Goal: Information Seeking & Learning: Learn about a topic

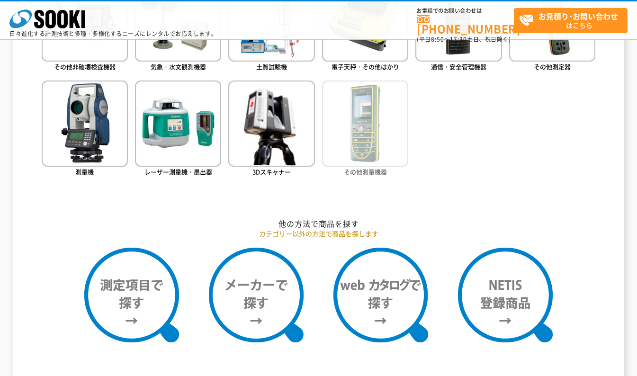
scroll to position [663, 0]
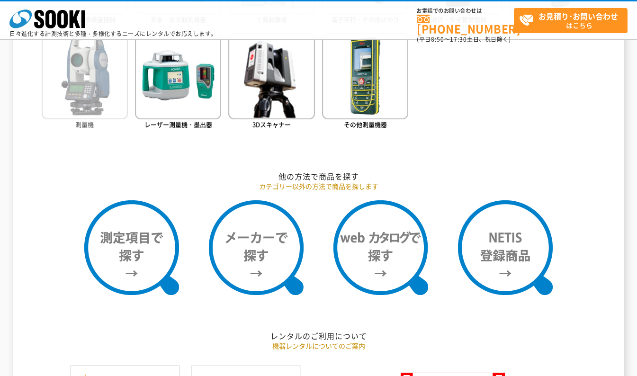
click at [80, 107] on img at bounding box center [85, 76] width 86 height 86
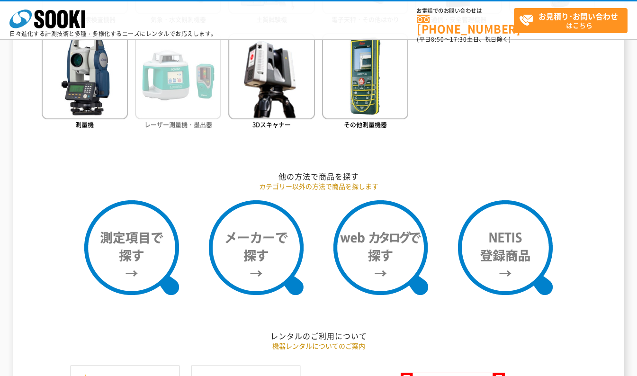
click at [175, 89] on img at bounding box center [178, 76] width 86 height 86
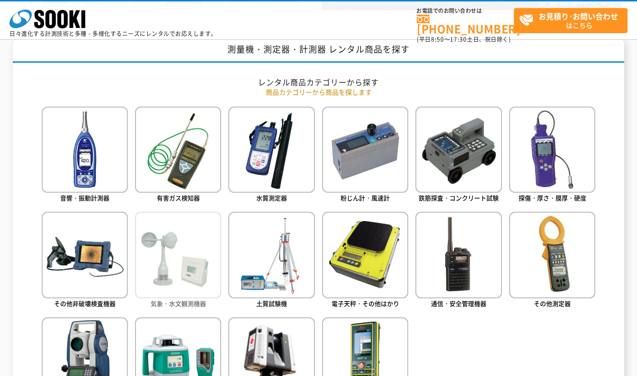
scroll to position [569, 0]
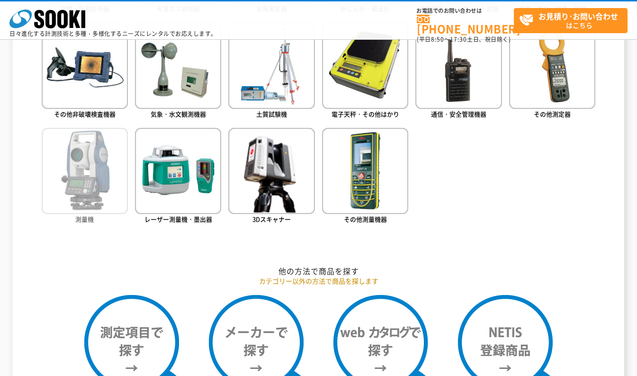
click at [88, 184] on img at bounding box center [85, 171] width 86 height 86
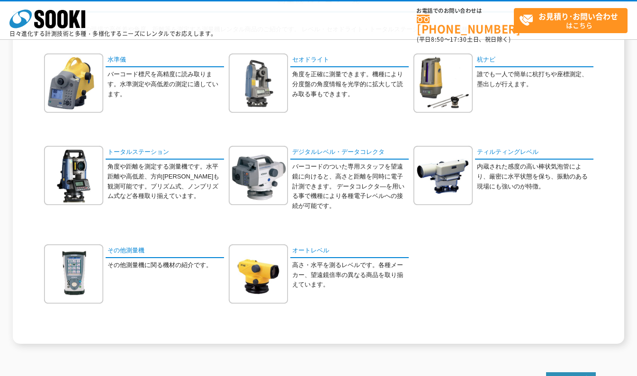
scroll to position [142, 0]
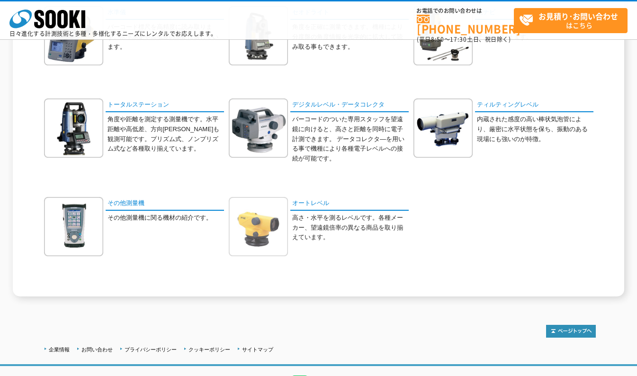
click at [269, 233] on img at bounding box center [258, 226] width 59 height 59
click at [496, 103] on link "ティルティングレベル" at bounding box center [534, 106] width 118 height 14
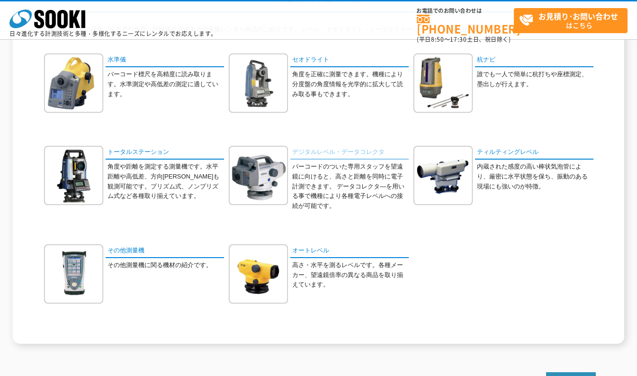
click at [328, 154] on link "デジタルレベル・データコレクタ" at bounding box center [349, 153] width 118 height 14
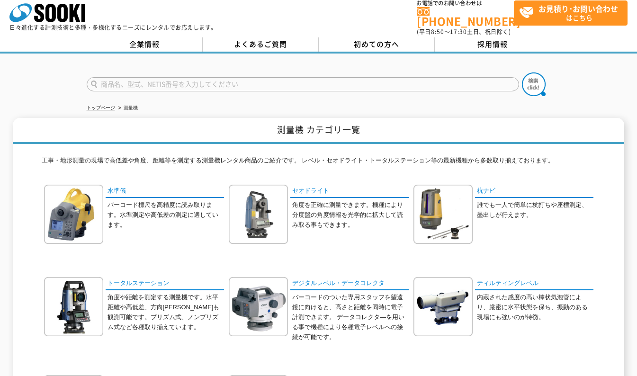
scroll to position [0, 0]
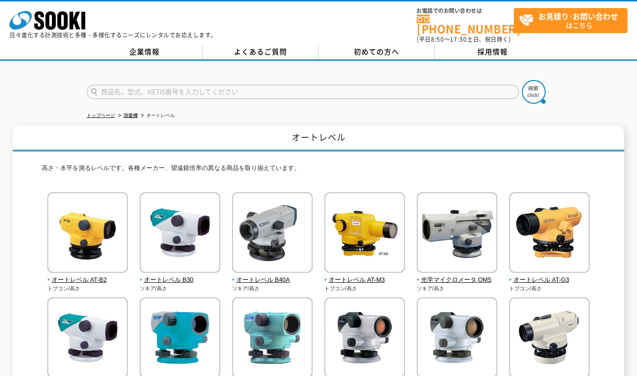
scroll to position [186, 0]
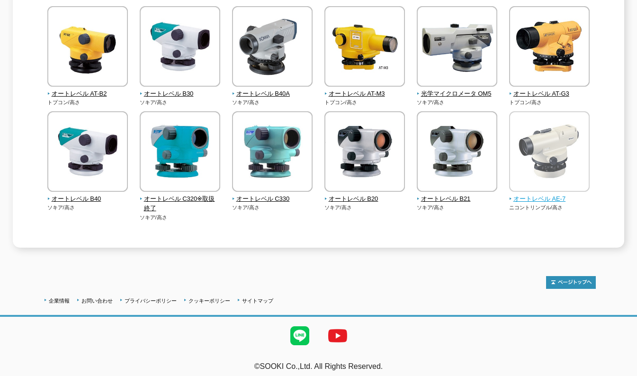
click at [545, 194] on span "オートレベル AE-7" at bounding box center [549, 199] width 81 height 10
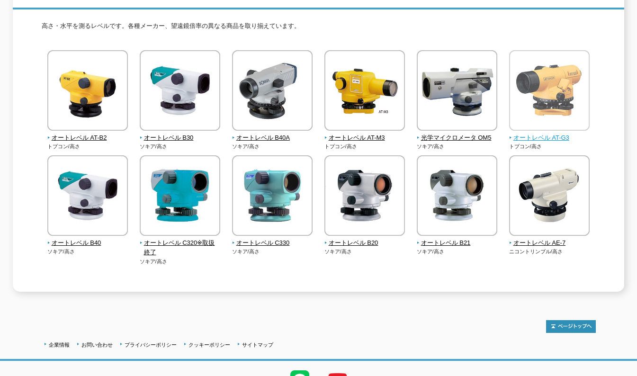
scroll to position [95, 0]
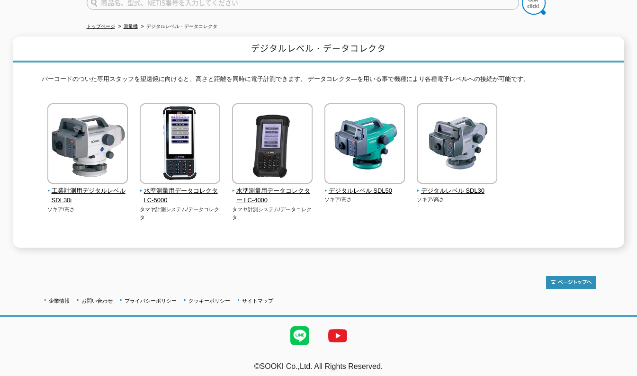
scroll to position [42, 0]
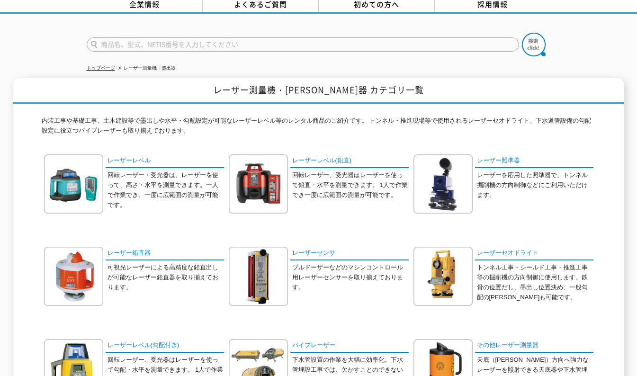
scroll to position [95, 0]
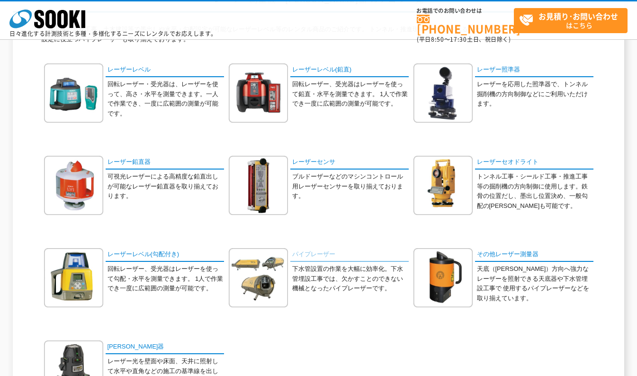
click at [348, 254] on link "パイプレーザー" at bounding box center [349, 255] width 118 height 14
click at [133, 71] on link "レーザーレベル" at bounding box center [165, 71] width 118 height 14
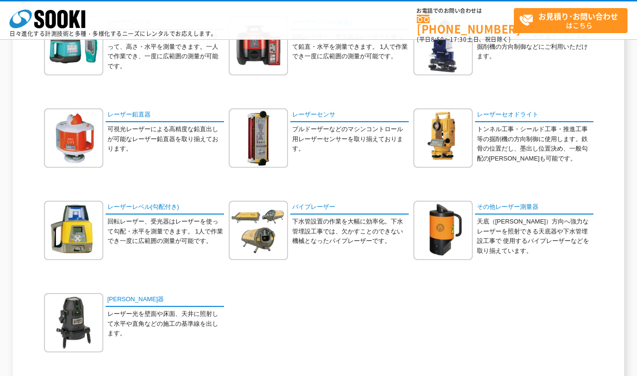
scroll to position [190, 0]
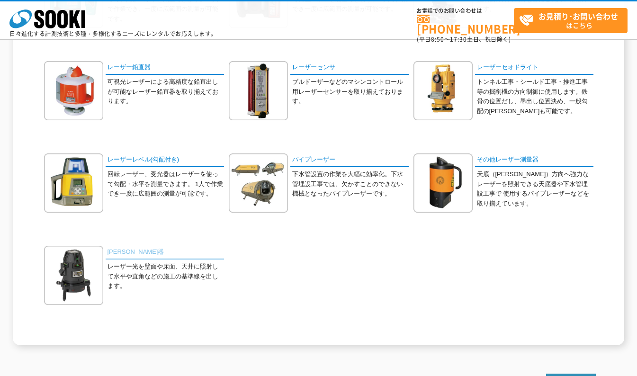
click at [118, 255] on link "墨出器" at bounding box center [165, 253] width 118 height 14
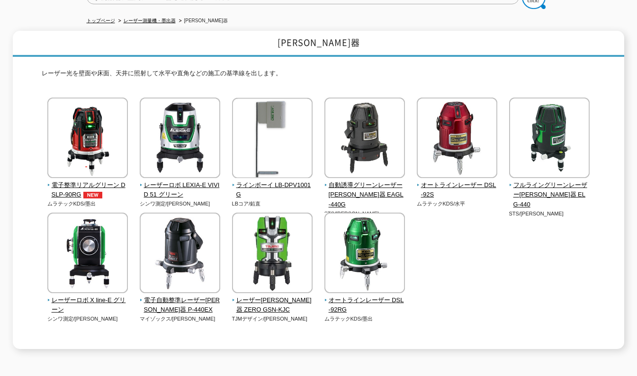
scroll to position [47, 0]
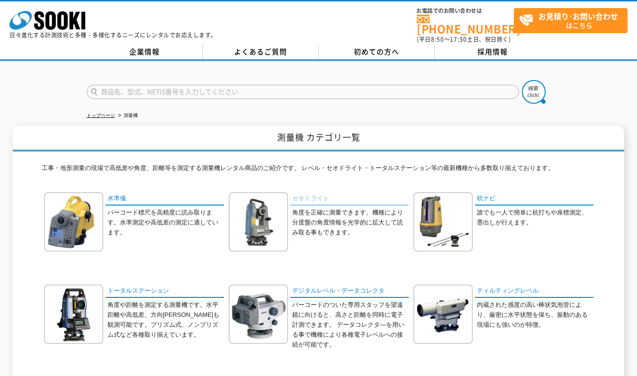
click at [314, 192] on link "セオドライト" at bounding box center [349, 199] width 118 height 14
click at [120, 285] on link "トータルステーション" at bounding box center [165, 292] width 118 height 14
click at [127, 193] on link "水準儀" at bounding box center [165, 199] width 118 height 14
click at [441, 214] on img at bounding box center [443, 221] width 59 height 59
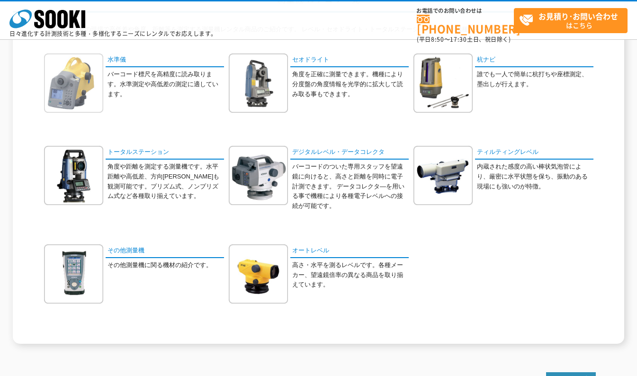
scroll to position [47, 0]
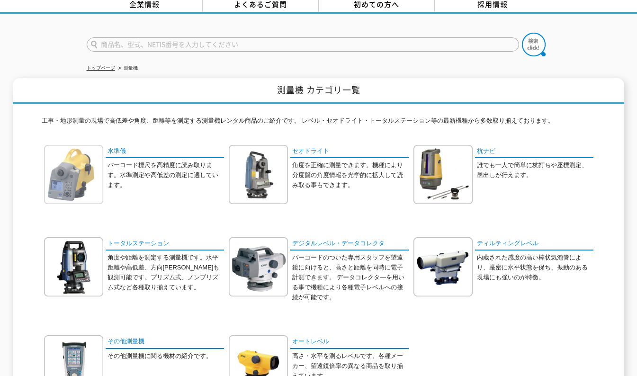
click at [91, 148] on img at bounding box center [73, 174] width 59 height 59
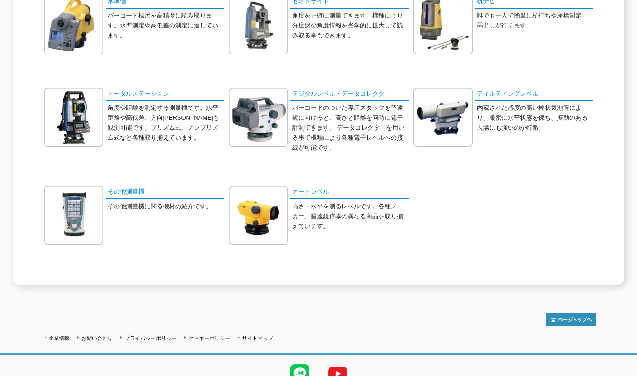
scroll to position [0, 0]
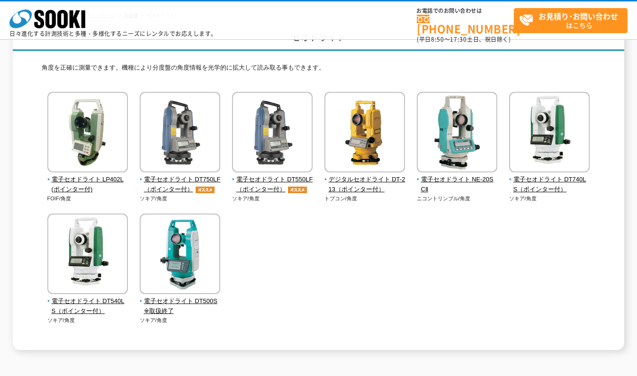
scroll to position [54, 0]
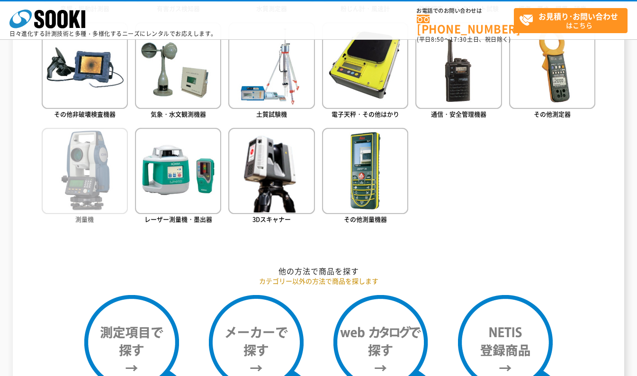
click at [73, 165] on img at bounding box center [85, 171] width 86 height 86
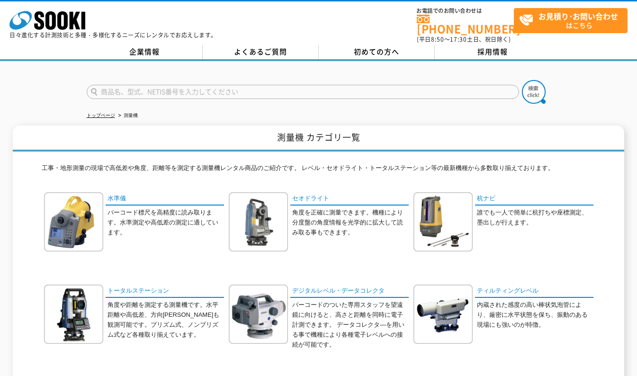
scroll to position [197, 0]
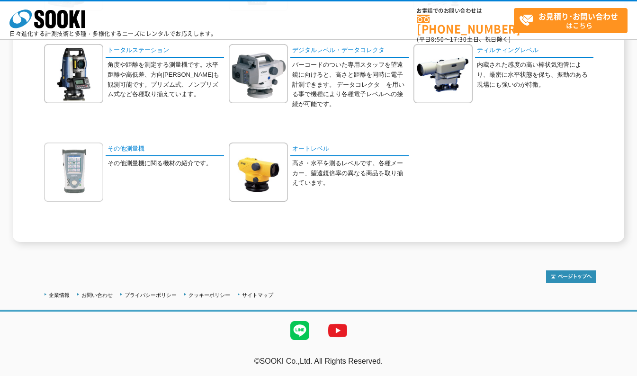
click at [92, 174] on img at bounding box center [73, 172] width 59 height 59
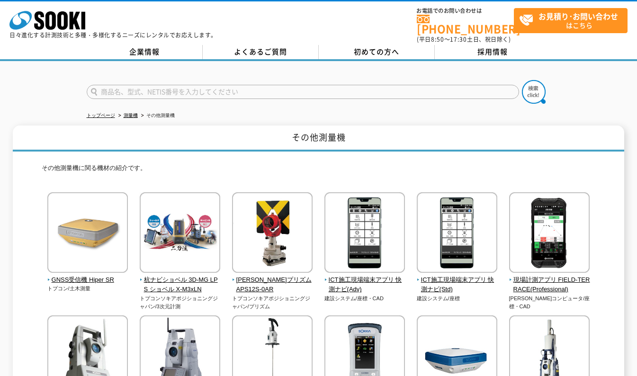
scroll to position [190, 0]
